Goal: Check status: Check status

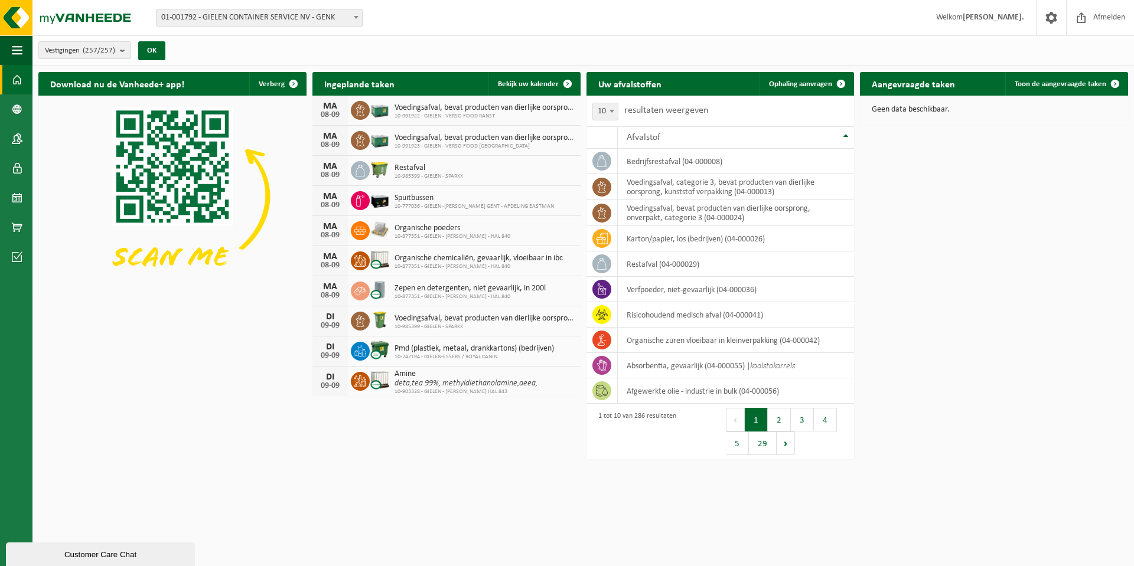
click at [358, 17] on b at bounding box center [356, 17] width 5 height 3
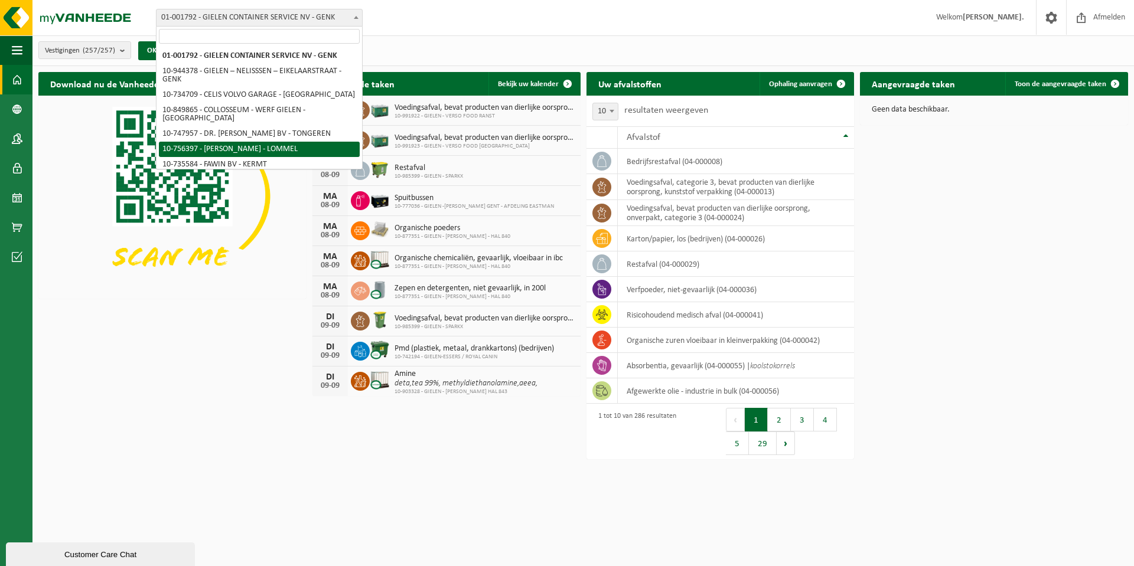
click at [646, 16] on div "Vestiging: 01-001792 - GIELEN CONTAINER SERVICE NV - GENK 10-944378 - GIELEN – …" at bounding box center [567, 18] width 1134 height 36
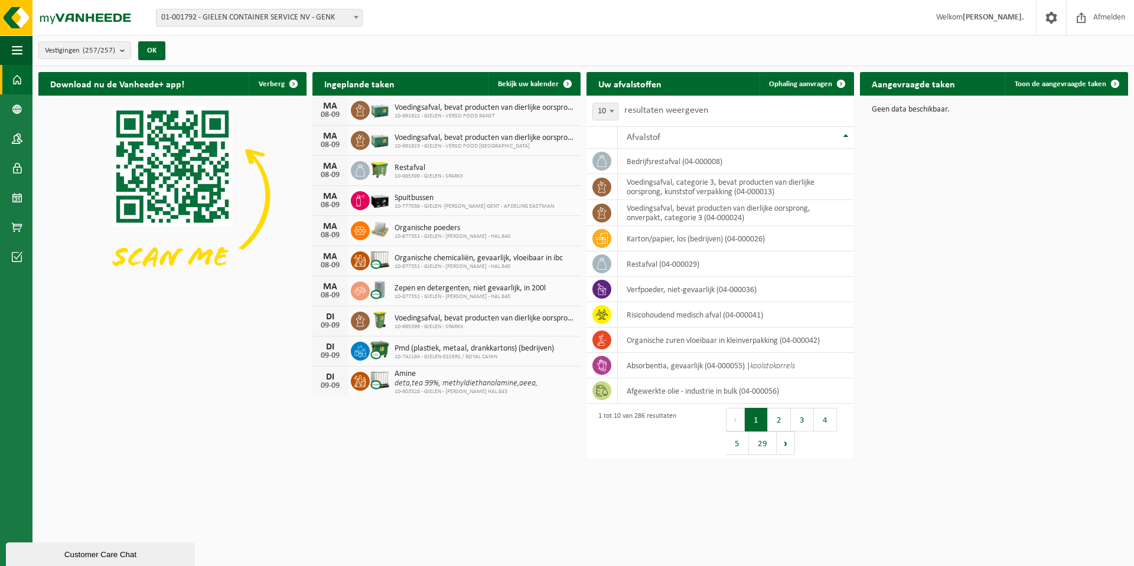
click at [357, 18] on b at bounding box center [356, 17] width 5 height 3
type input "SPAR"
select select "165064"
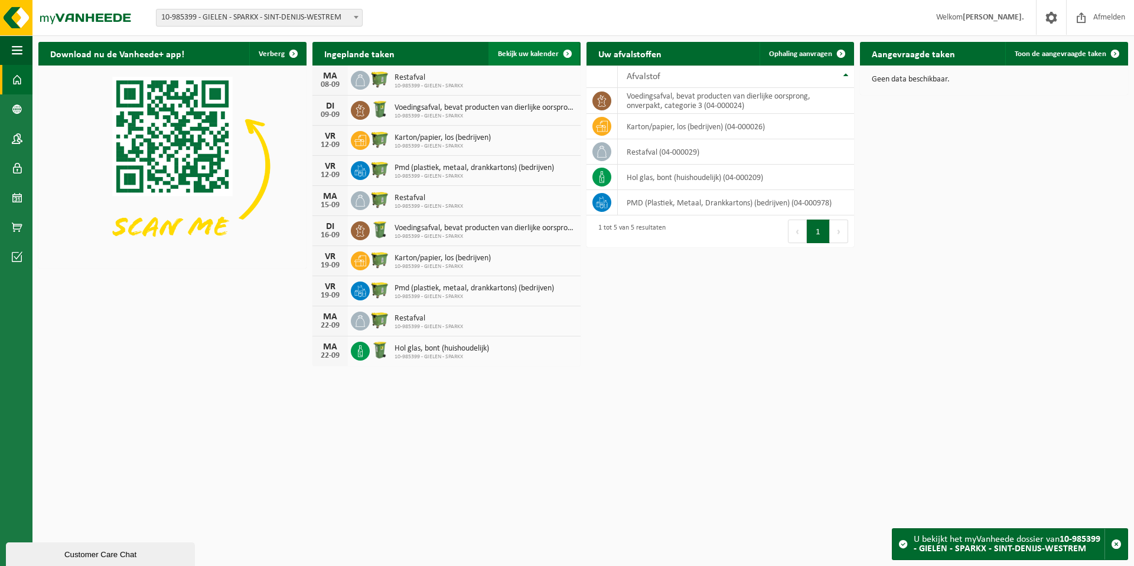
click at [526, 54] on span "Bekijk uw kalender" at bounding box center [528, 54] width 61 height 8
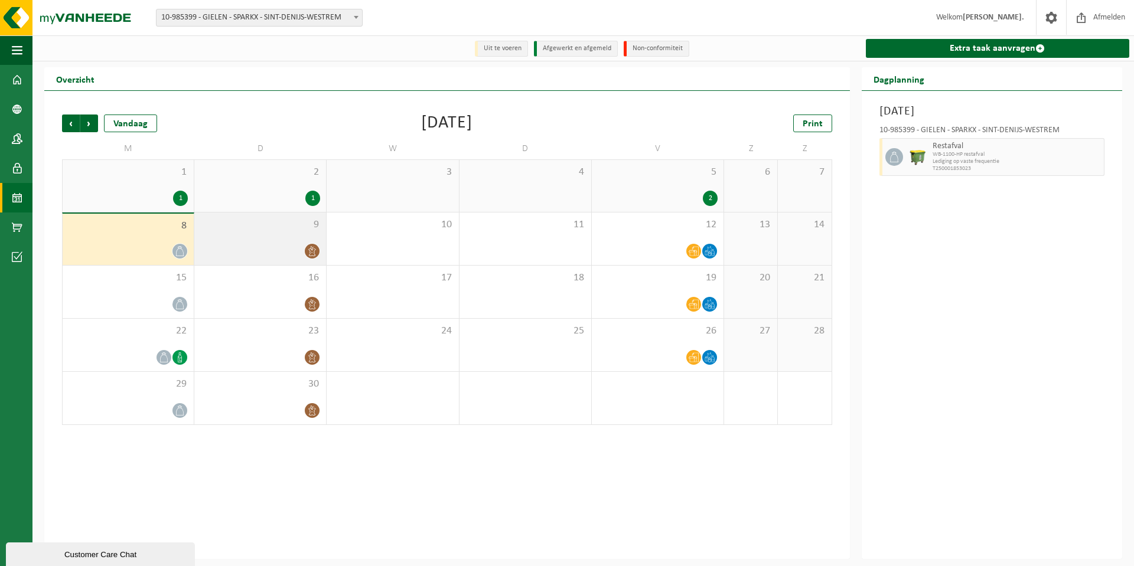
click at [265, 246] on div at bounding box center [260, 251] width 120 height 16
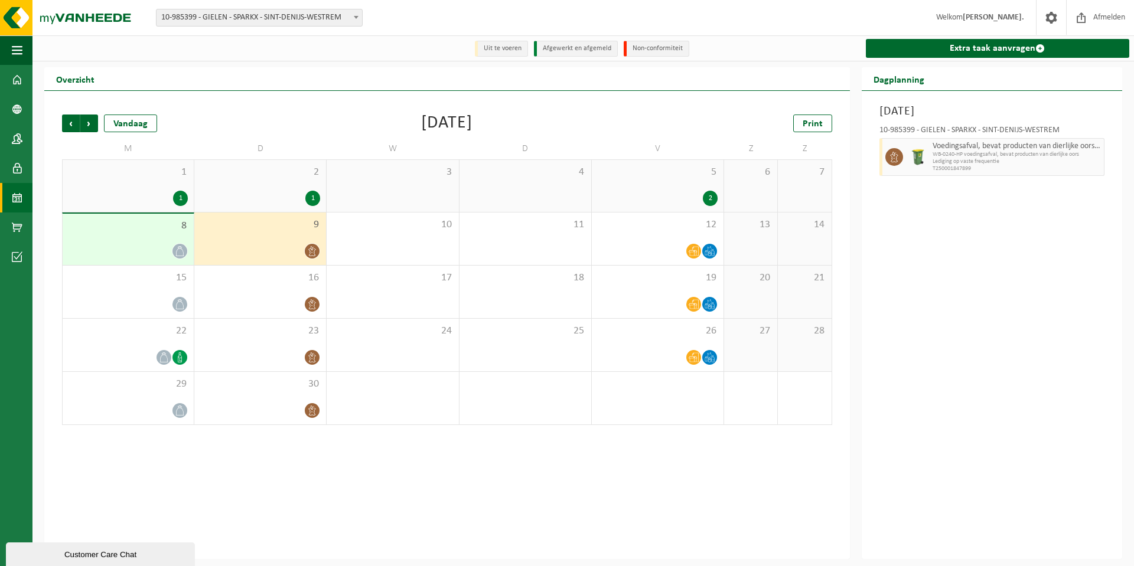
click at [137, 250] on div at bounding box center [128, 251] width 119 height 16
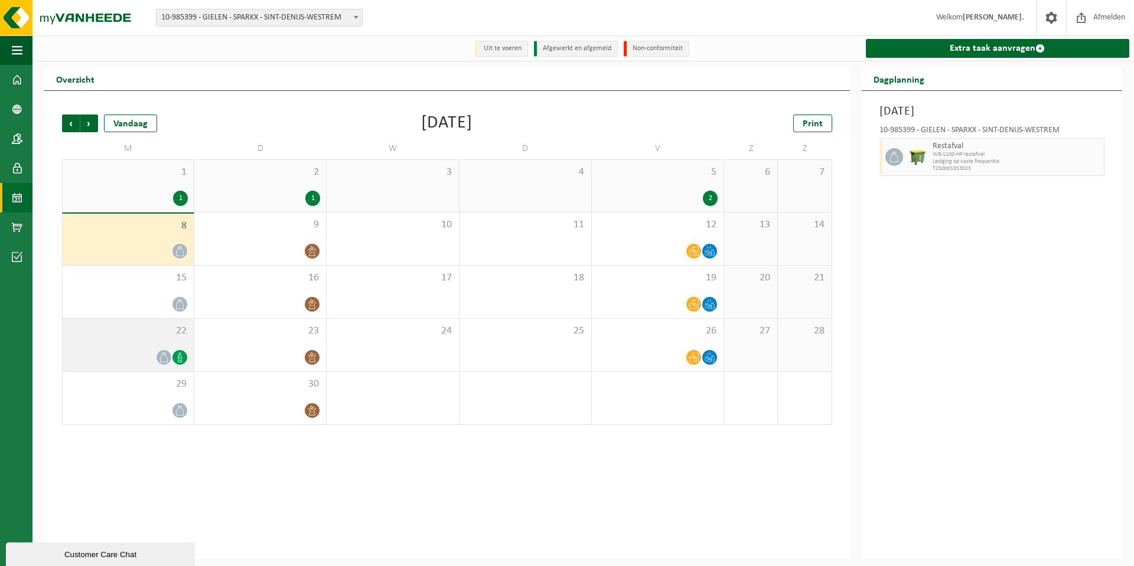
click at [148, 349] on div "22" at bounding box center [128, 345] width 131 height 53
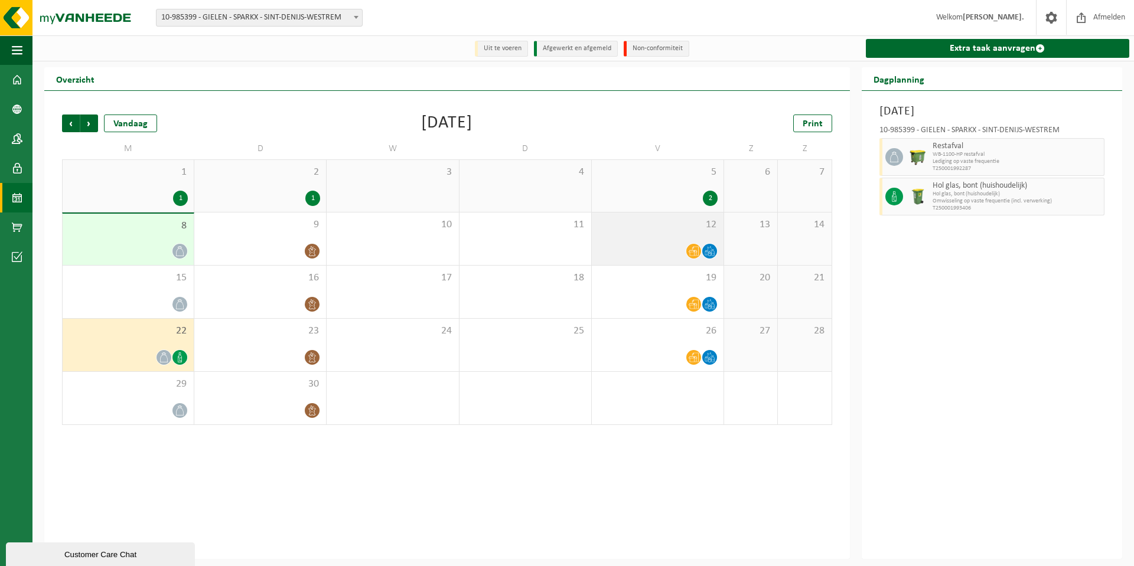
click at [689, 240] on div "12" at bounding box center [658, 239] width 132 height 53
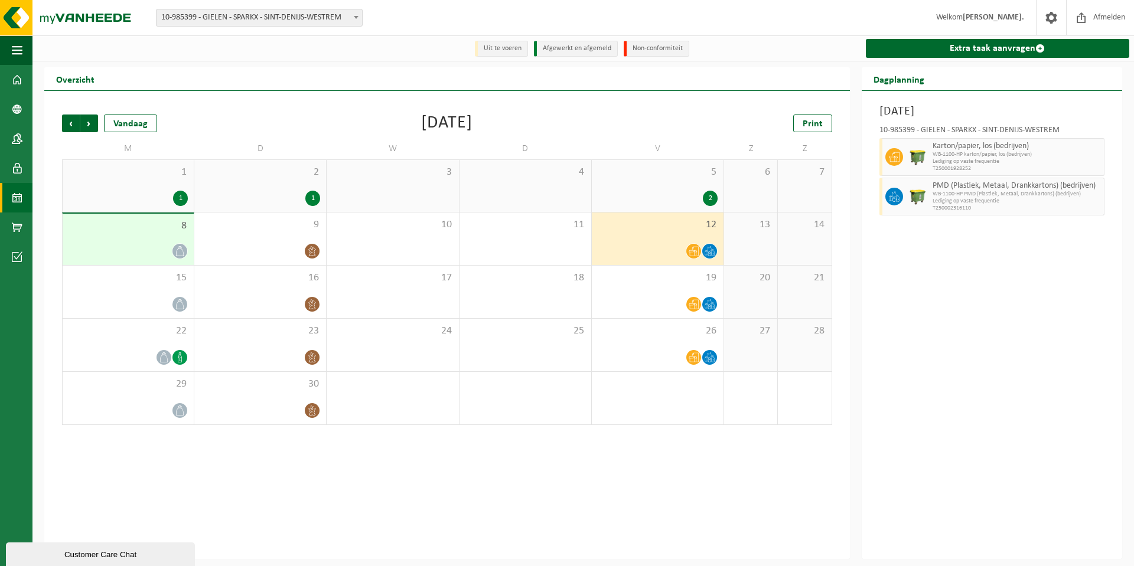
click at [115, 189] on div "1 1" at bounding box center [128, 186] width 131 height 52
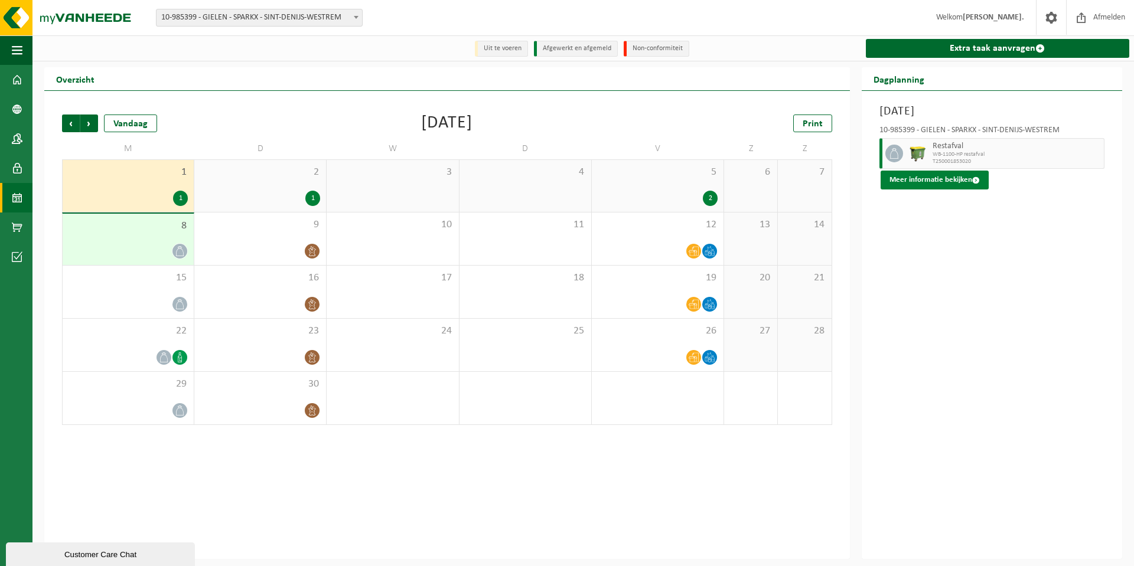
click at [913, 182] on button "Meer informatie bekijken" at bounding box center [935, 180] width 108 height 19
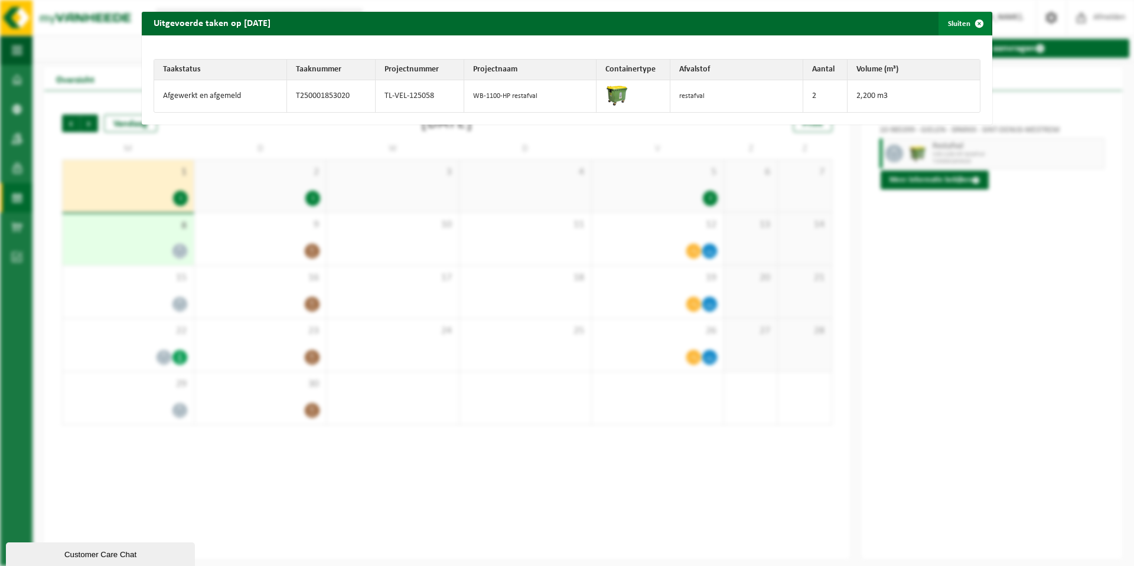
click at [969, 22] on span "button" at bounding box center [980, 24] width 24 height 24
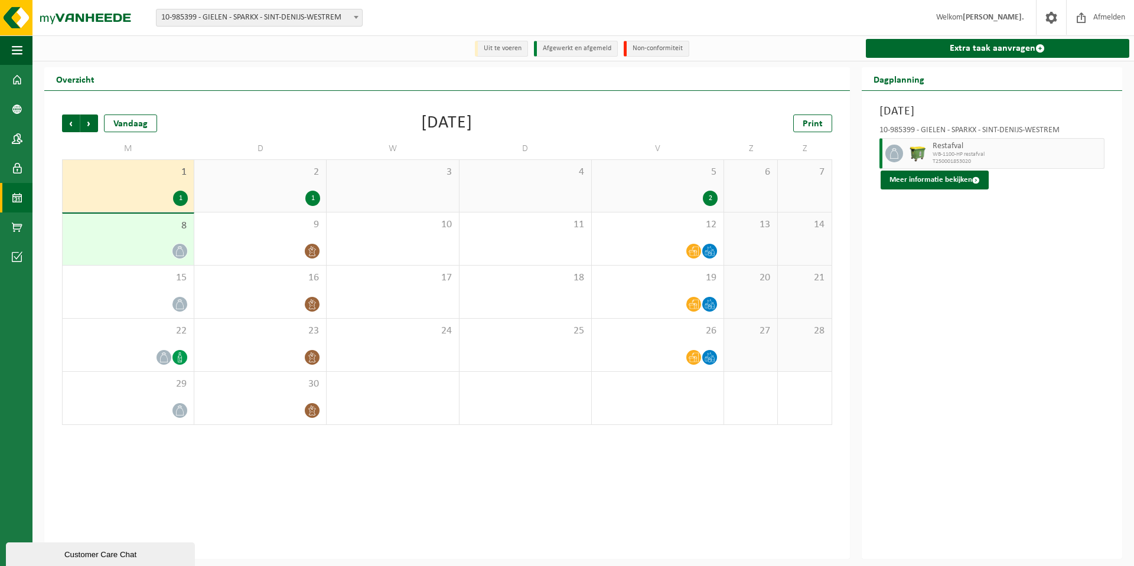
click at [283, 193] on div "1" at bounding box center [260, 198] width 120 height 15
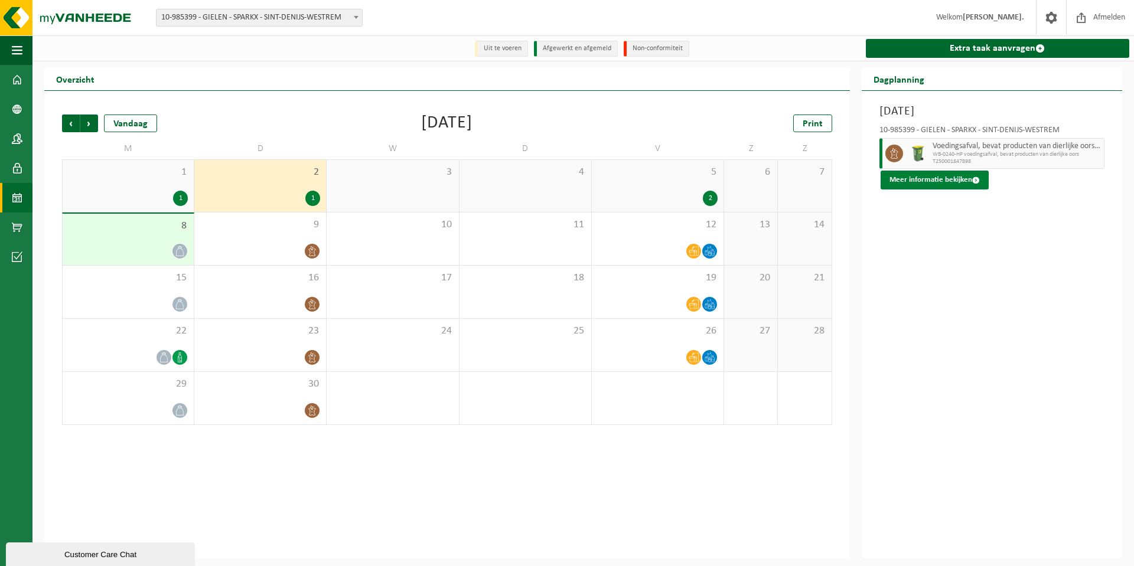
click at [937, 180] on button "Meer informatie bekijken" at bounding box center [935, 180] width 108 height 19
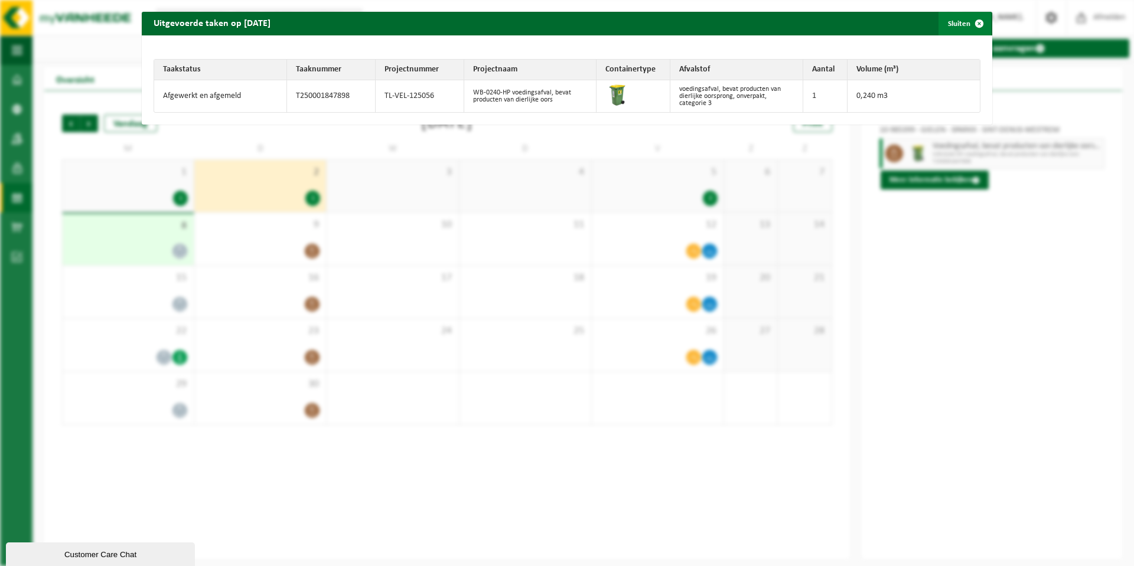
click at [970, 23] on span "button" at bounding box center [980, 24] width 24 height 24
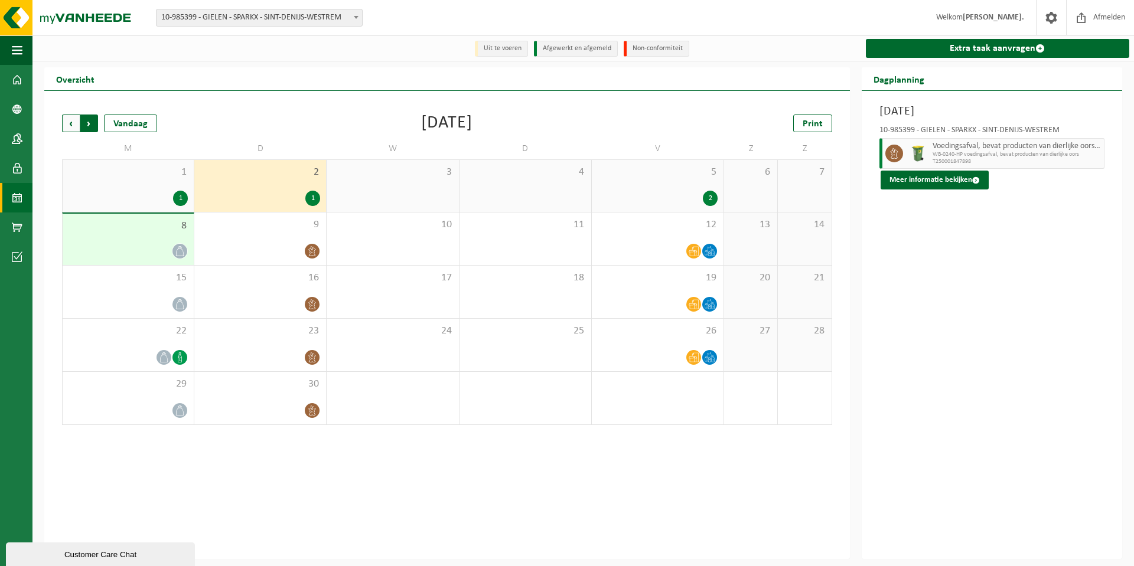
click at [69, 121] on span "Vorige" at bounding box center [71, 124] width 18 height 18
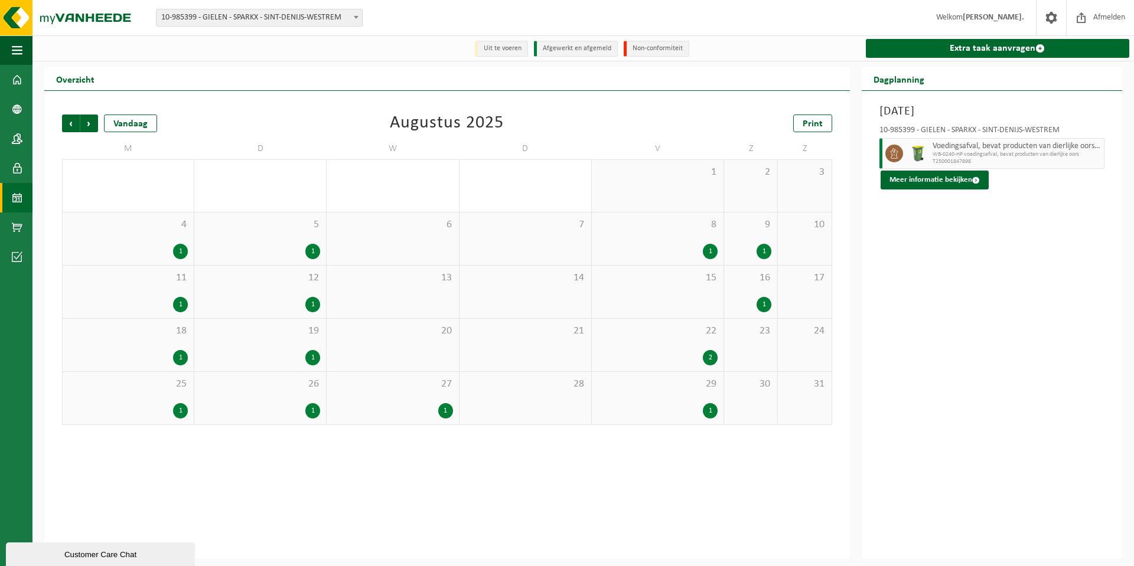
click at [392, 402] on div "27 1" at bounding box center [393, 398] width 132 height 53
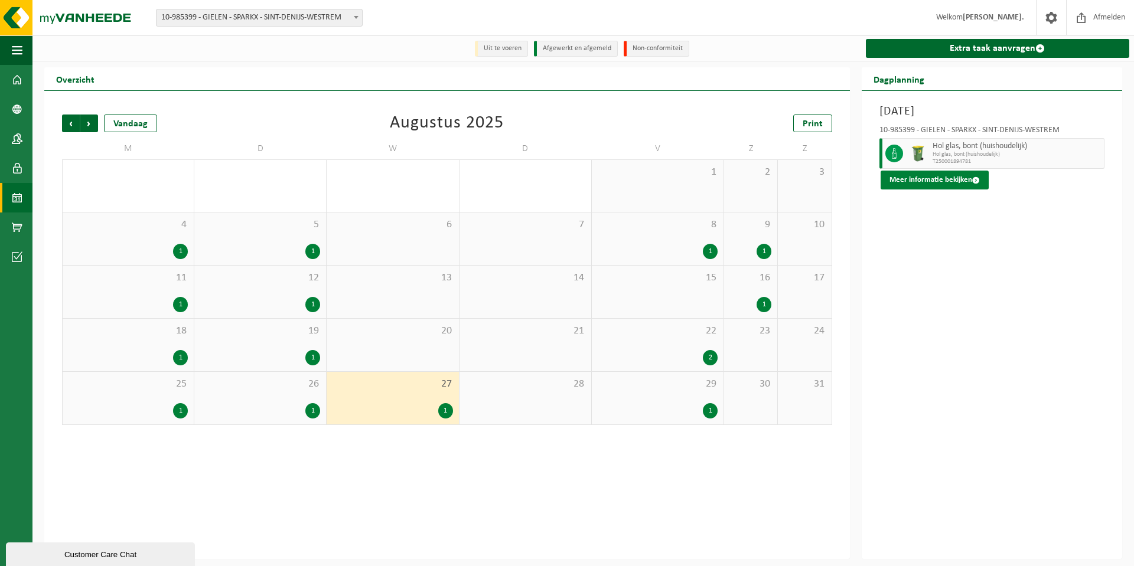
click at [932, 183] on button "Meer informatie bekijken" at bounding box center [935, 180] width 108 height 19
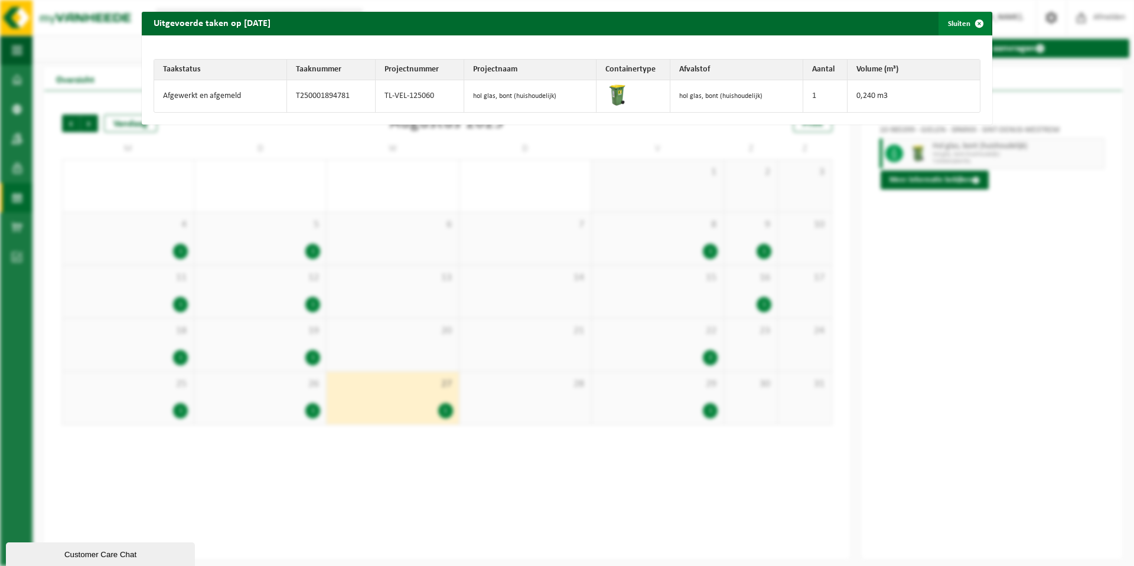
click at [968, 25] on span "button" at bounding box center [980, 24] width 24 height 24
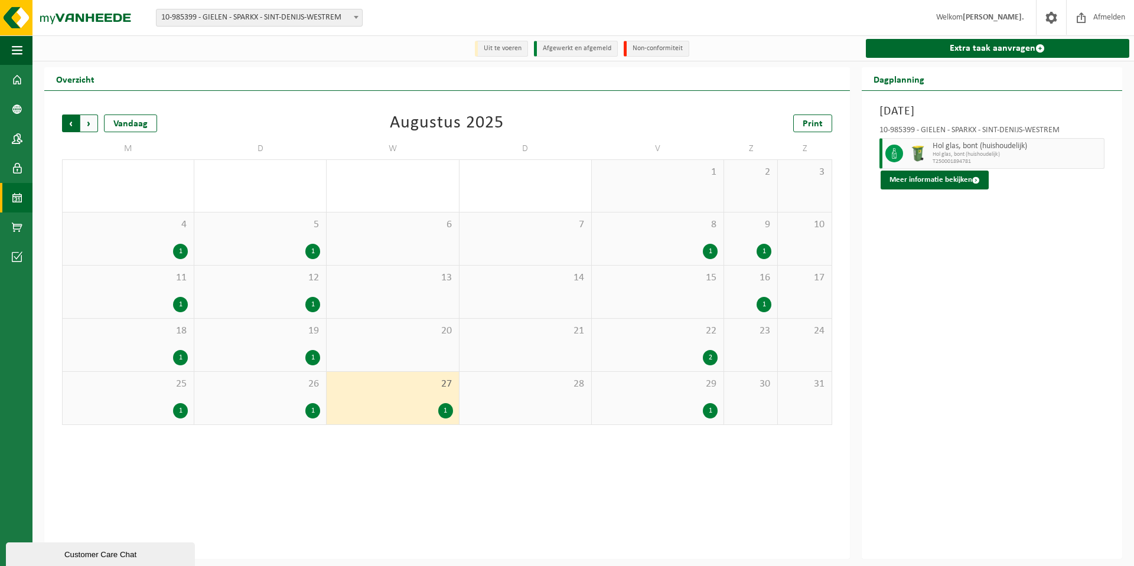
click at [84, 123] on span "Volgende" at bounding box center [89, 124] width 18 height 18
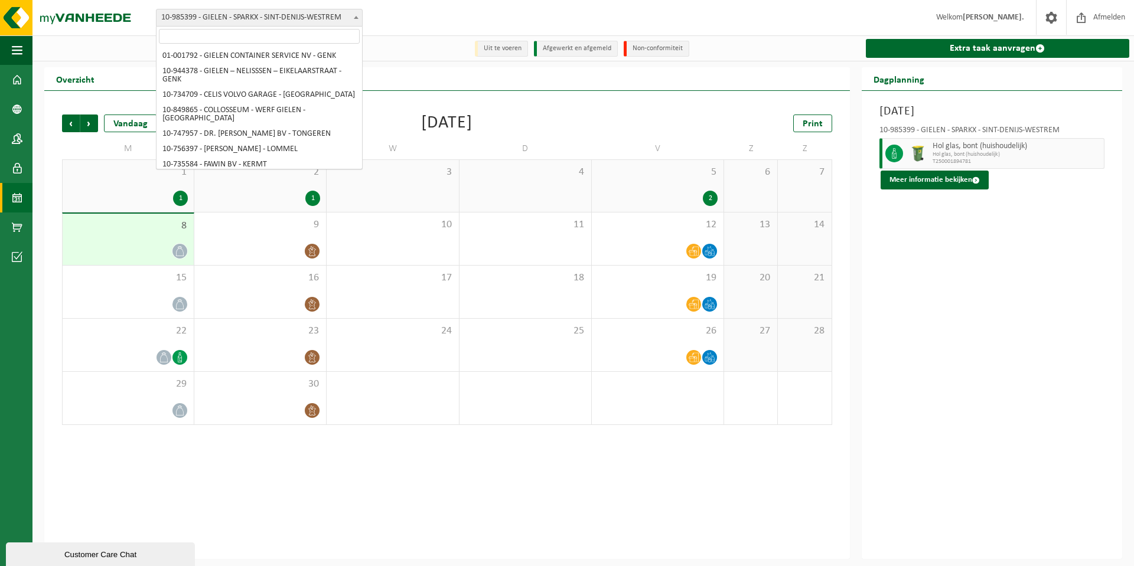
click at [353, 14] on span at bounding box center [356, 16] width 12 height 15
click at [285, 37] on input "search" at bounding box center [259, 36] width 201 height 15
click at [229, 40] on input "search" at bounding box center [259, 36] width 201 height 15
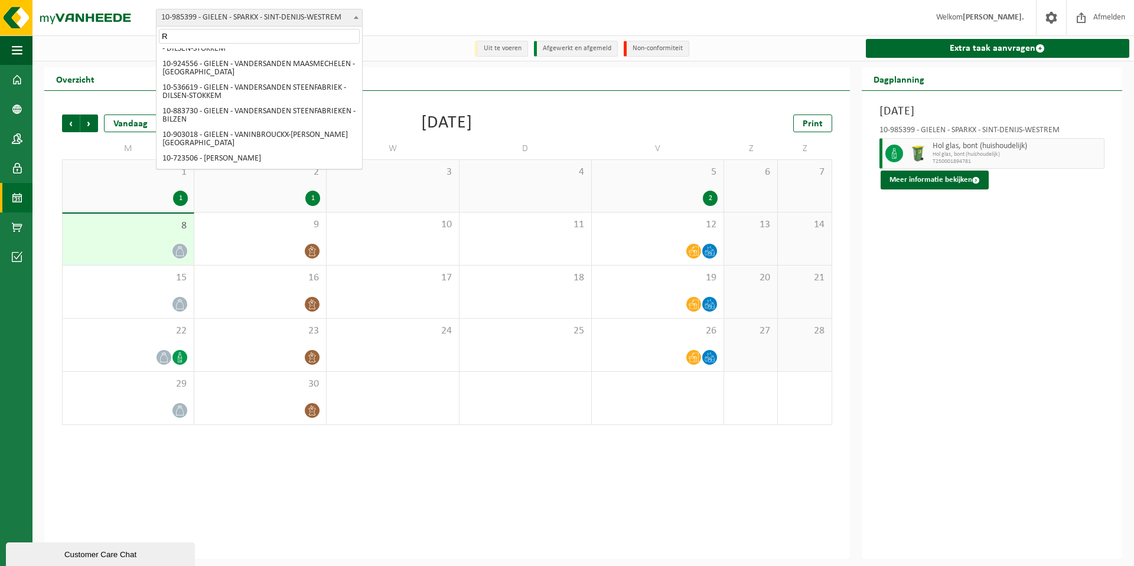
scroll to position [0, 0]
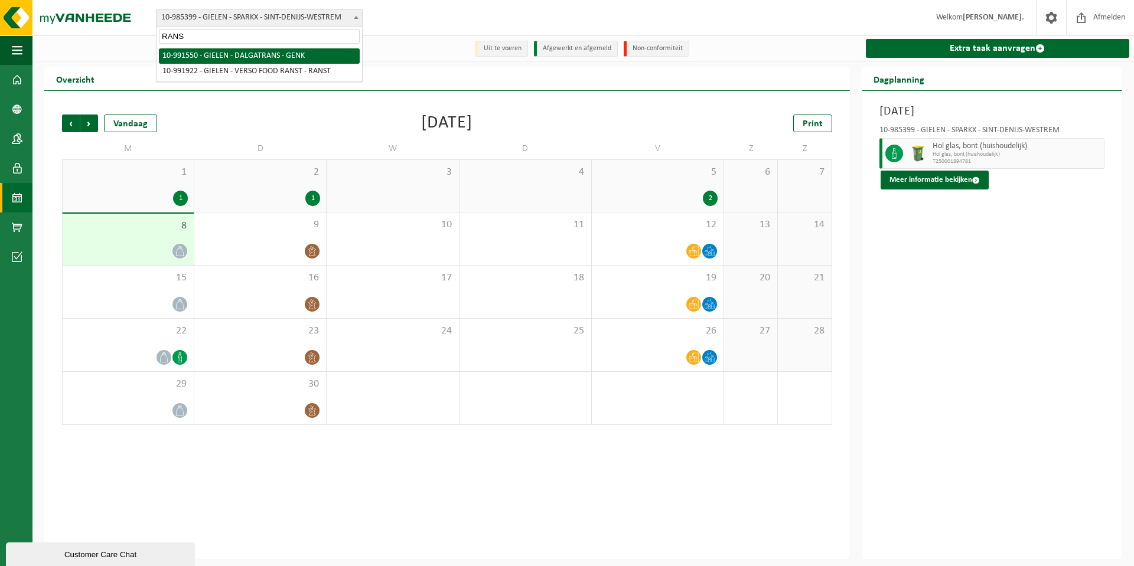
type input "RANST"
select select "170005"
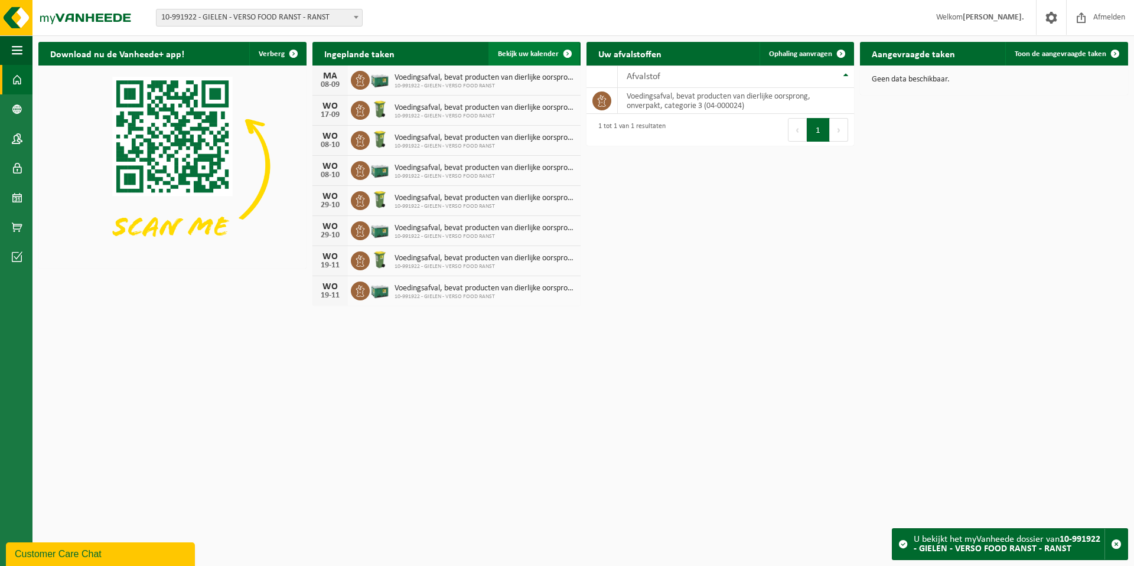
click at [519, 47] on link "Bekijk uw kalender" at bounding box center [534, 54] width 91 height 24
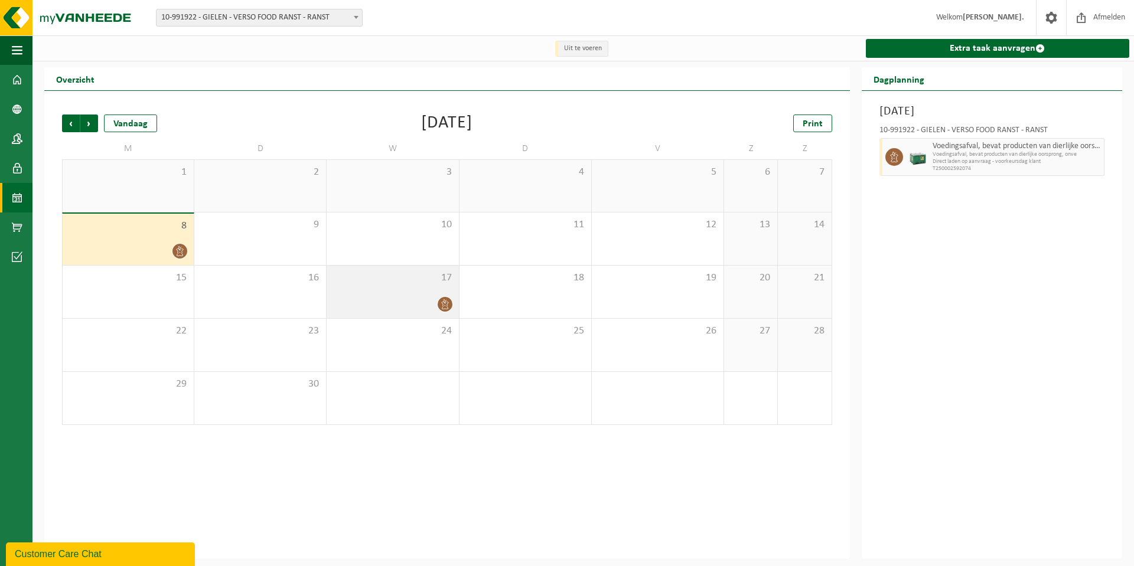
click at [425, 294] on div "17" at bounding box center [393, 292] width 132 height 53
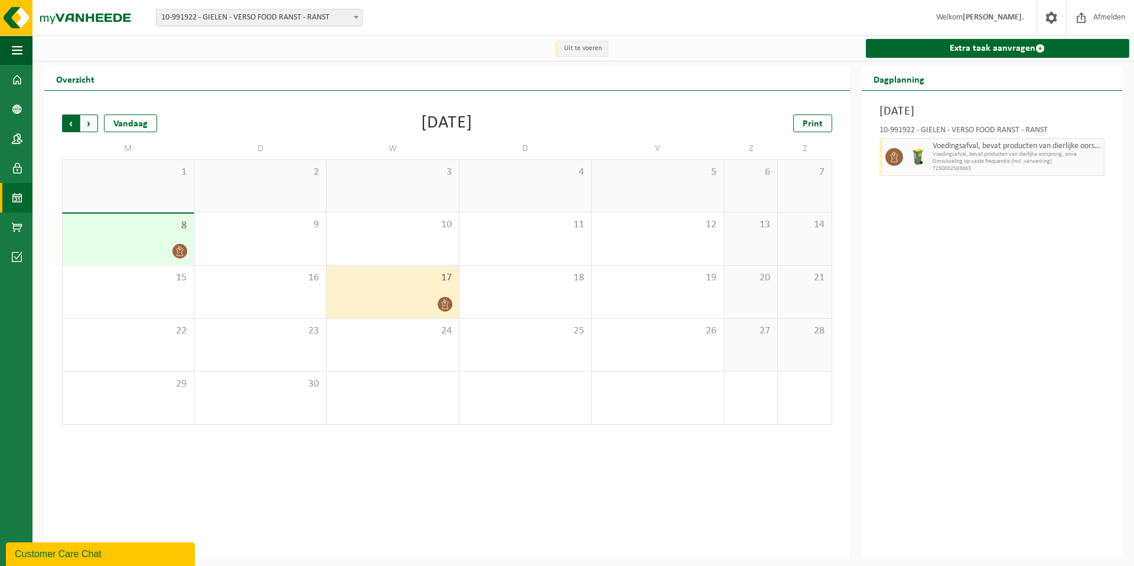
click at [89, 123] on span "Volgende" at bounding box center [89, 124] width 18 height 18
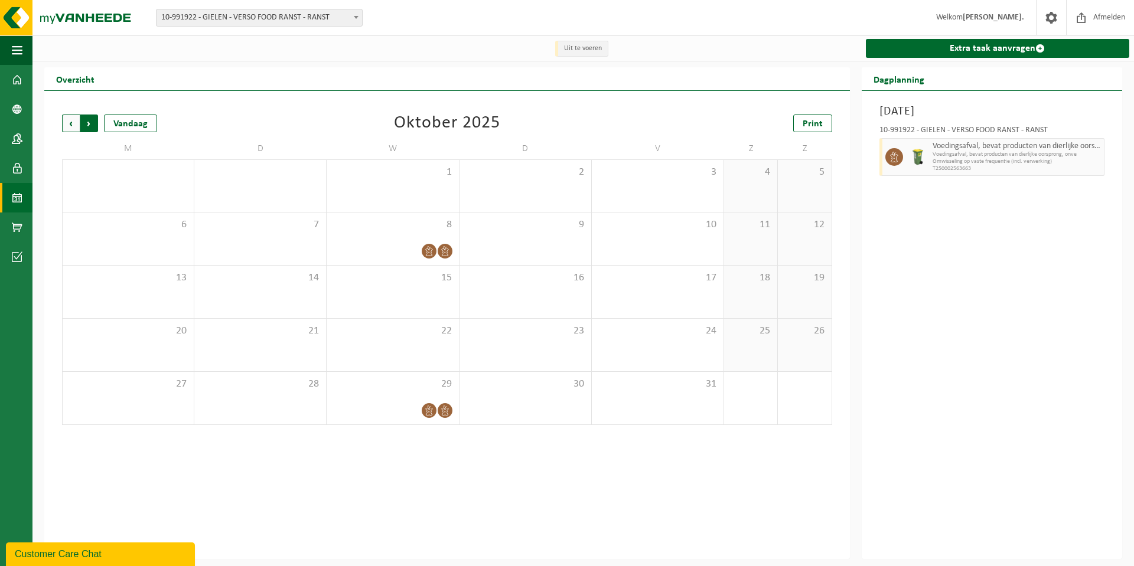
click at [68, 123] on span "Vorige" at bounding box center [71, 124] width 18 height 18
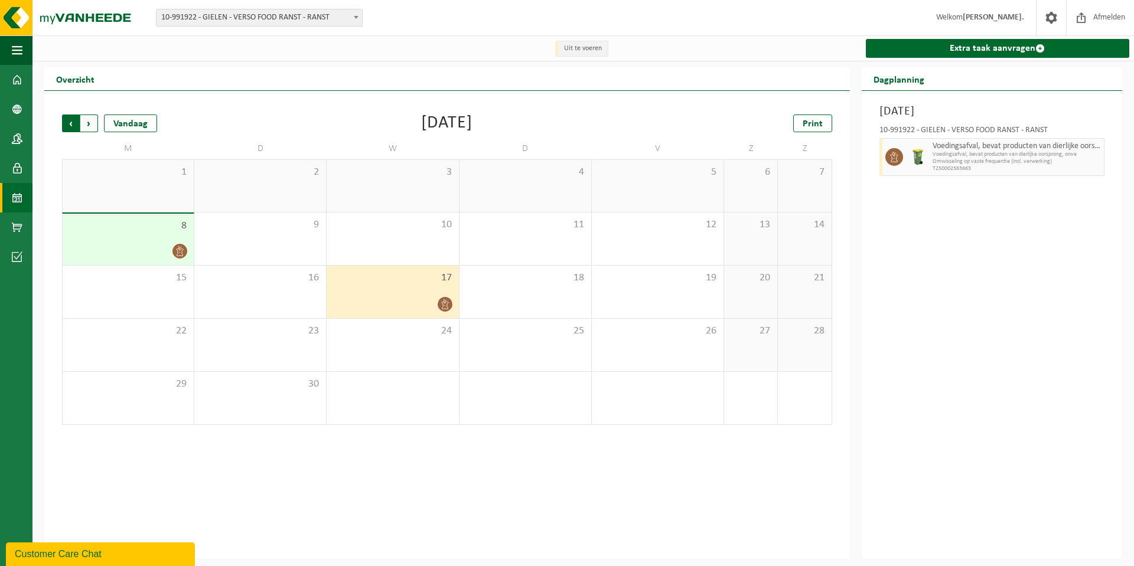
click at [90, 124] on span "Volgende" at bounding box center [89, 124] width 18 height 18
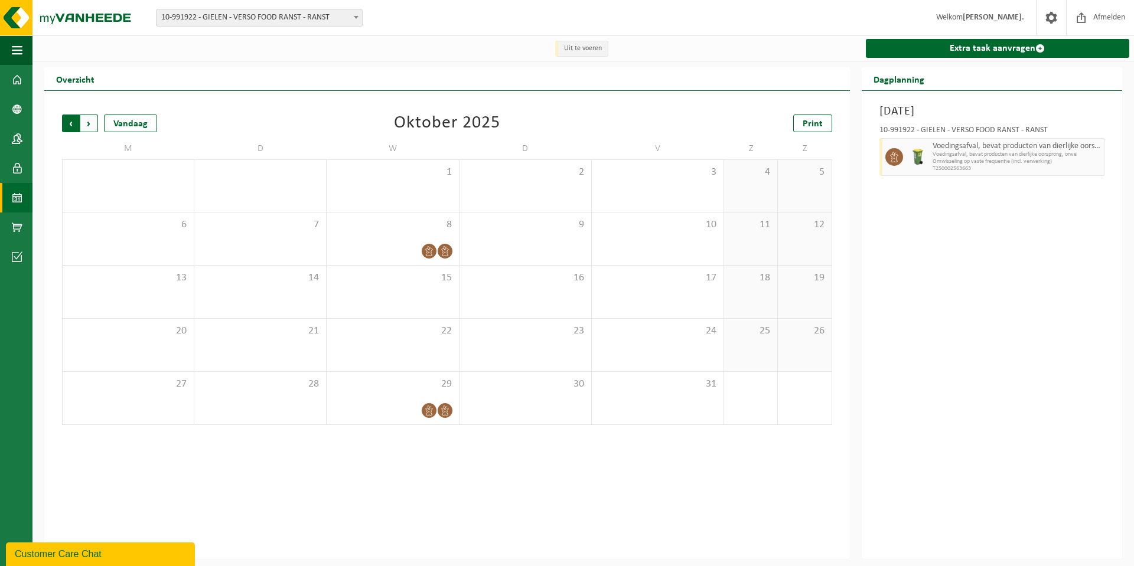
click at [89, 125] on span "Volgende" at bounding box center [89, 124] width 18 height 18
click at [72, 124] on span "Vorige" at bounding box center [71, 124] width 18 height 18
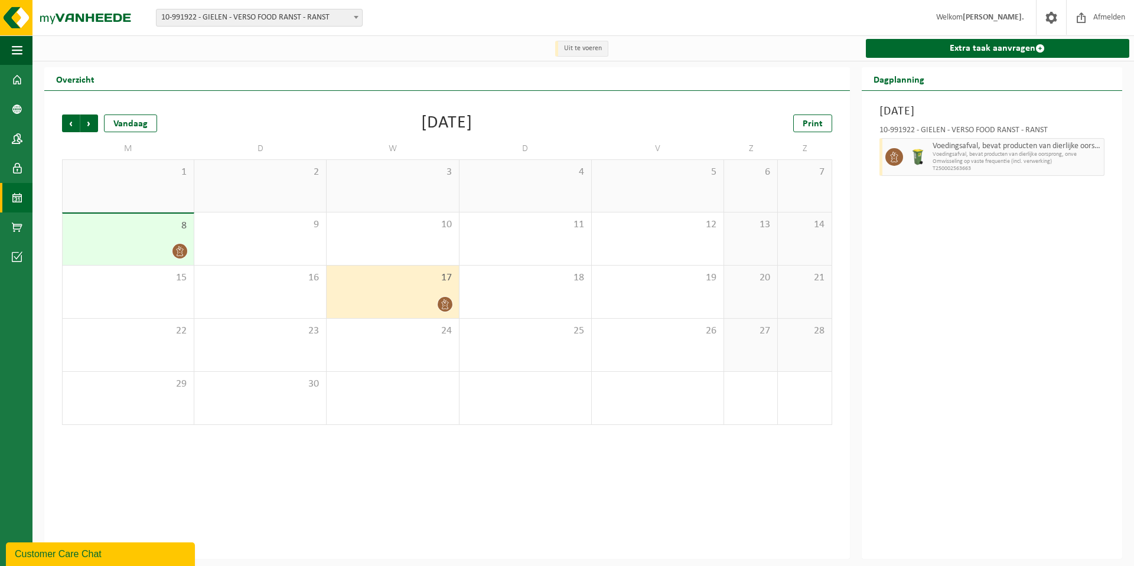
click at [72, 124] on span "Vorige" at bounding box center [71, 124] width 18 height 18
